Goal: Navigation & Orientation: Find specific page/section

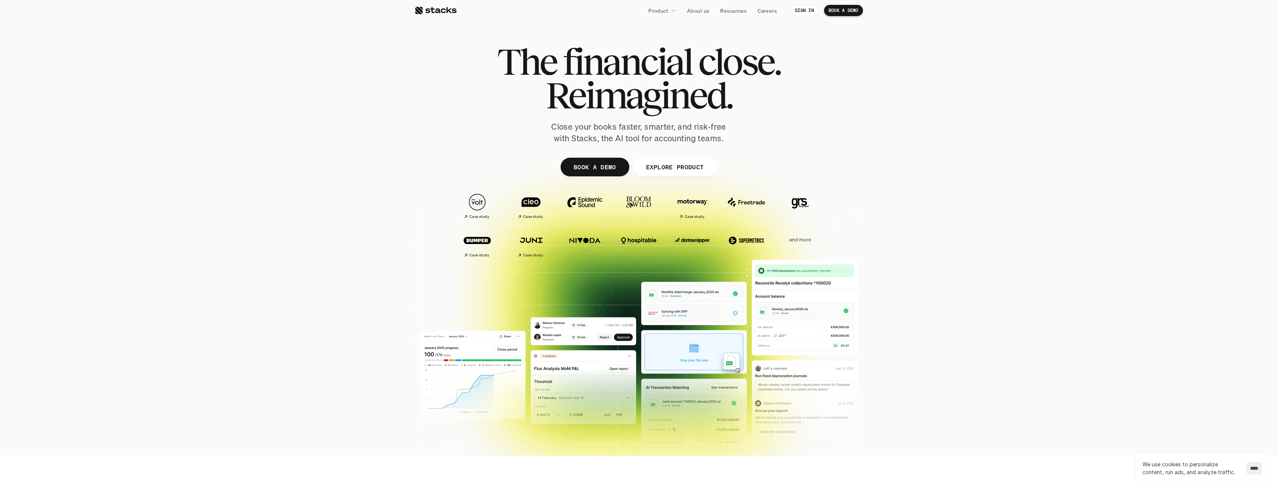
click at [352, 243] on div at bounding box center [638, 231] width 1277 height 239
click at [744, 12] on p "Resources" at bounding box center [733, 11] width 27 height 8
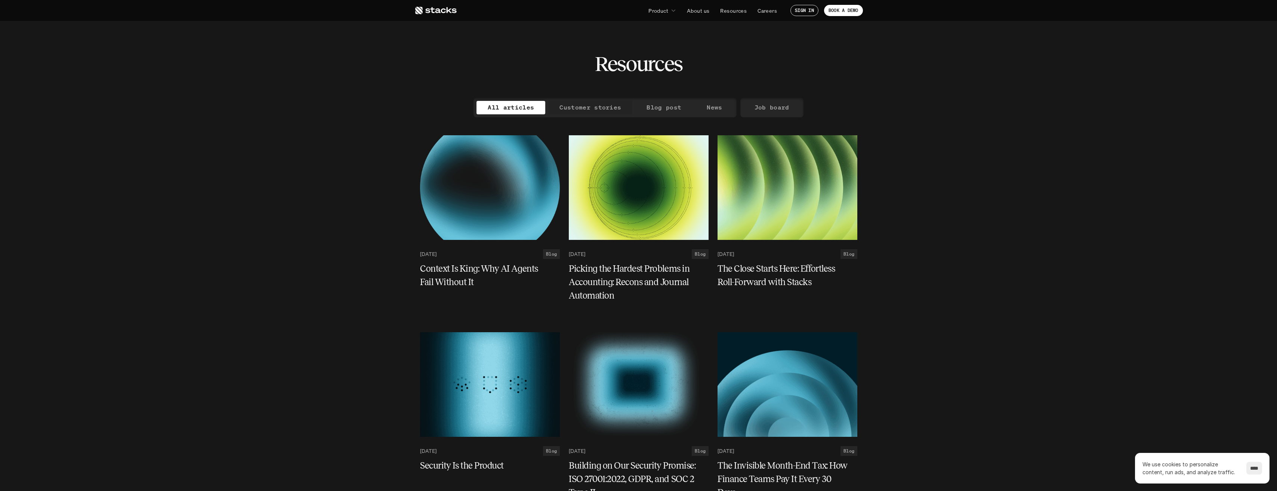
click at [578, 106] on p "Customer stories" at bounding box center [590, 107] width 62 height 11
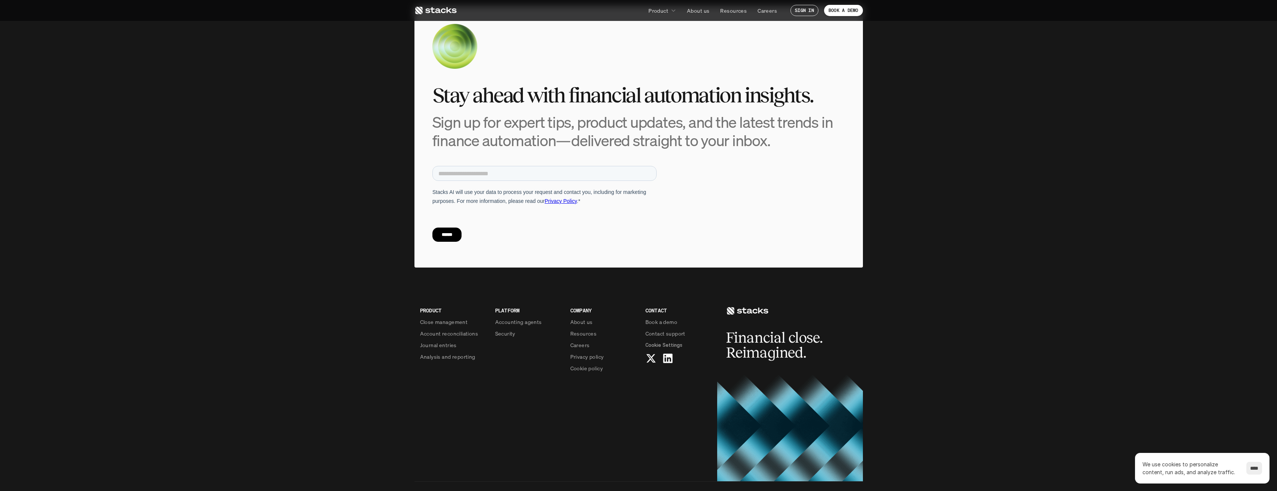
scroll to position [537, 0]
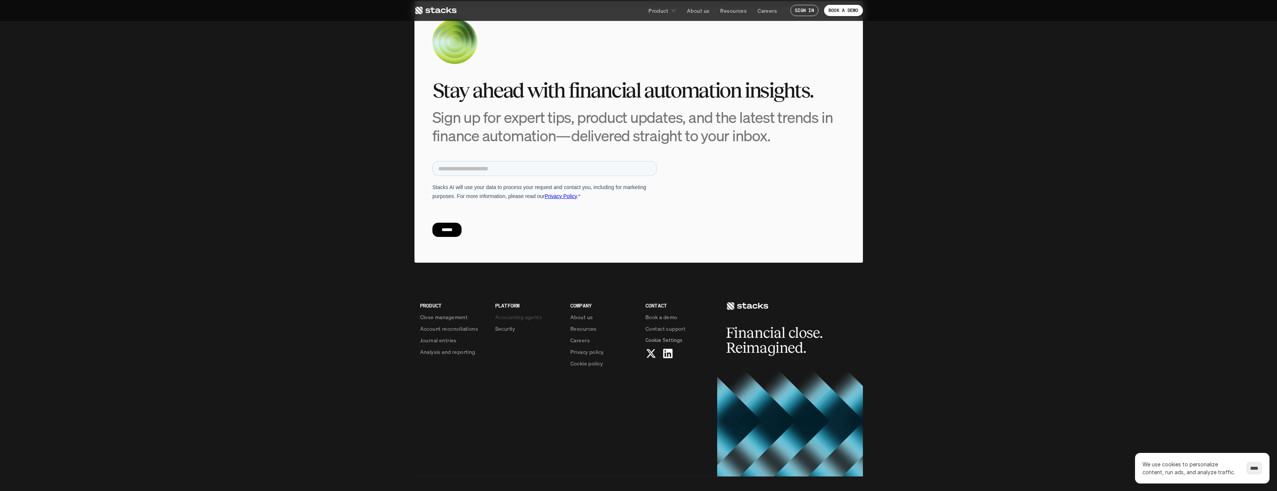
click at [506, 313] on p "Accounting agents" at bounding box center [518, 317] width 47 height 8
